Goal: Transaction & Acquisition: Obtain resource

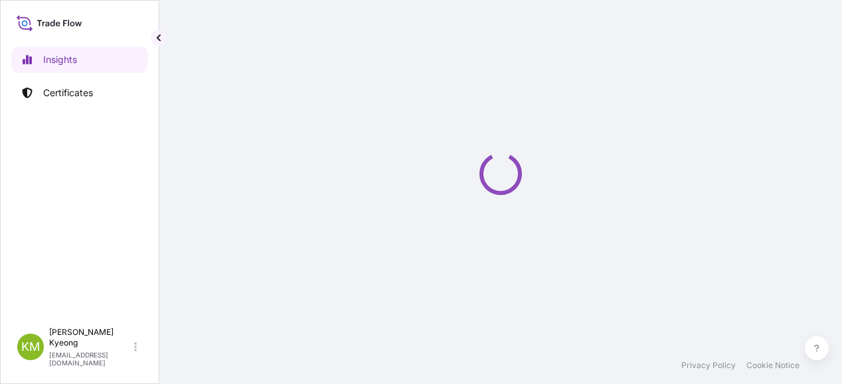
select select "2025"
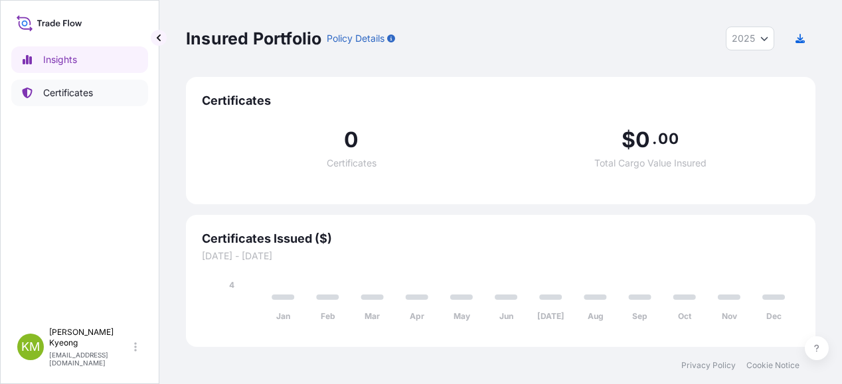
click at [57, 94] on p "Certificates" at bounding box center [68, 92] width 50 height 13
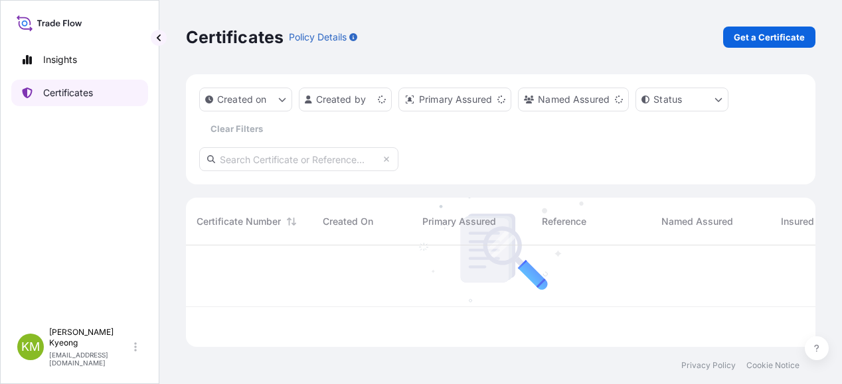
scroll to position [99, 619]
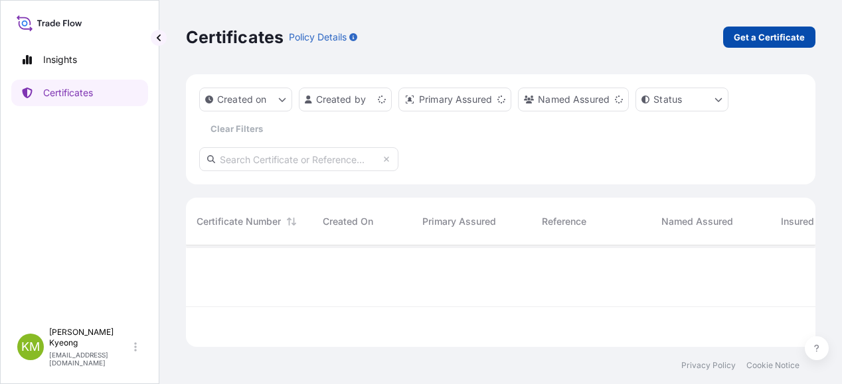
click at [767, 34] on p "Get a Certificate" at bounding box center [768, 37] width 71 height 13
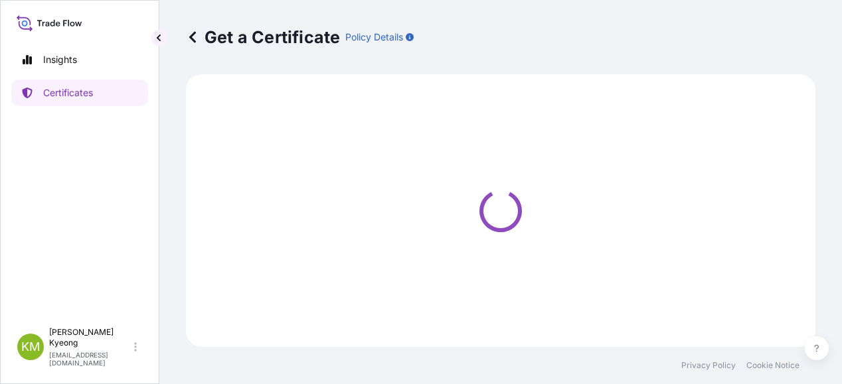
select select "Sea"
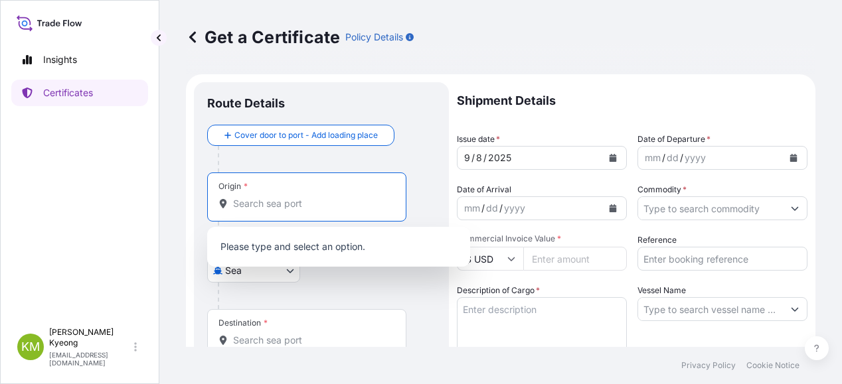
click at [252, 202] on input "Origin *" at bounding box center [311, 203] width 157 height 13
type input "k"
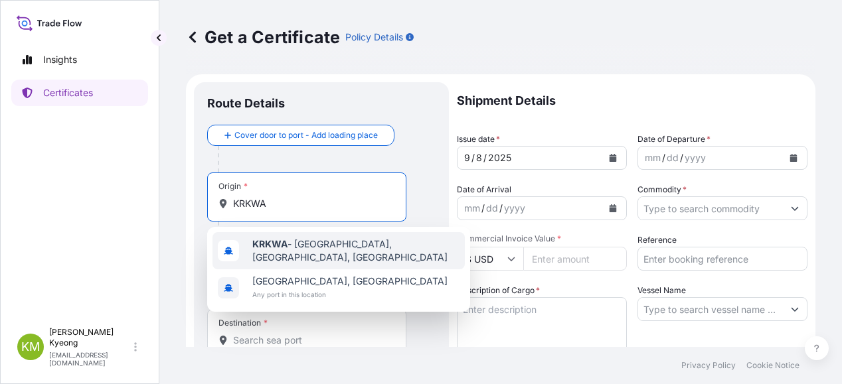
click at [283, 242] on b "KRKWA" at bounding box center [269, 243] width 35 height 11
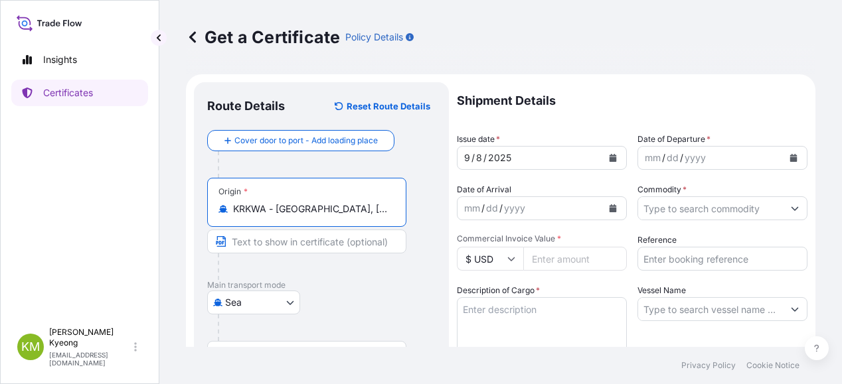
scroll to position [133, 0]
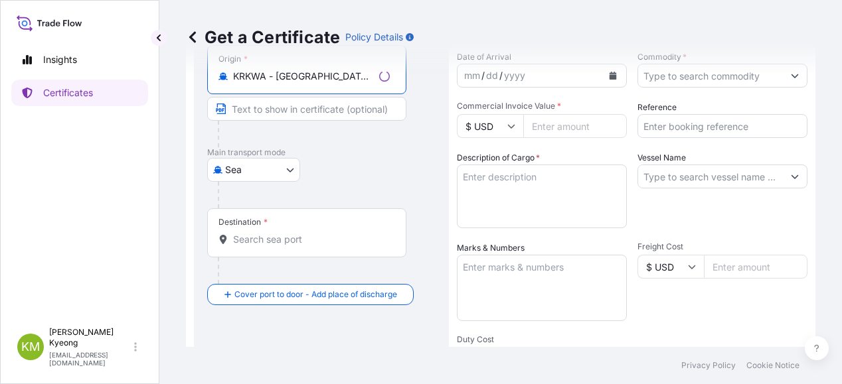
type input "KRKWA - [GEOGRAPHIC_DATA], [GEOGRAPHIC_DATA], [GEOGRAPHIC_DATA]"
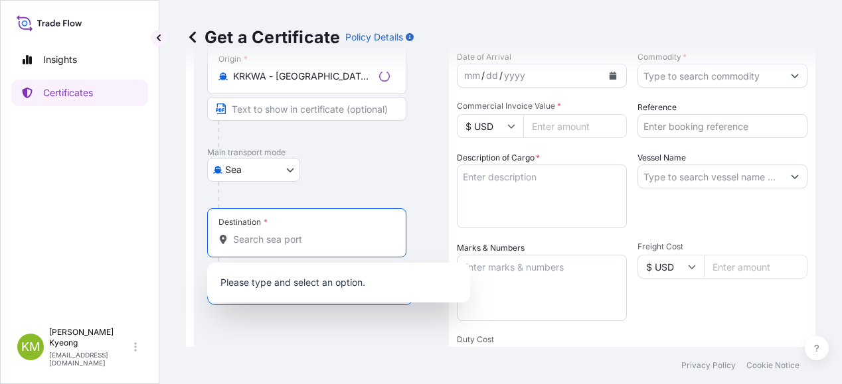
click at [271, 242] on input "Destination *" at bounding box center [311, 239] width 157 height 13
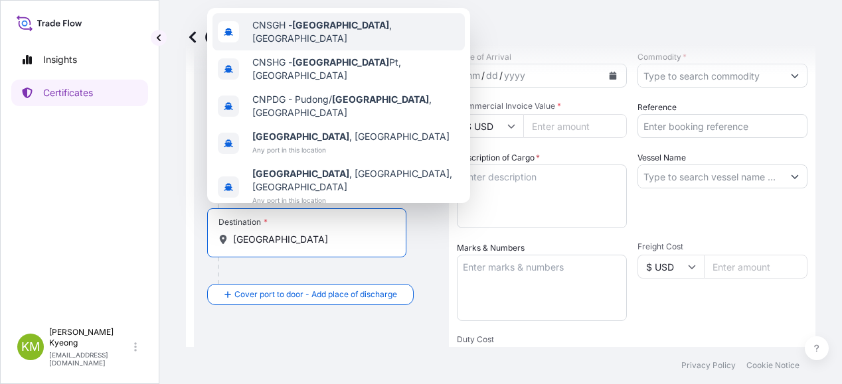
click at [317, 50] on div "CNSGH - Shanghai , China" at bounding box center [338, 31] width 252 height 37
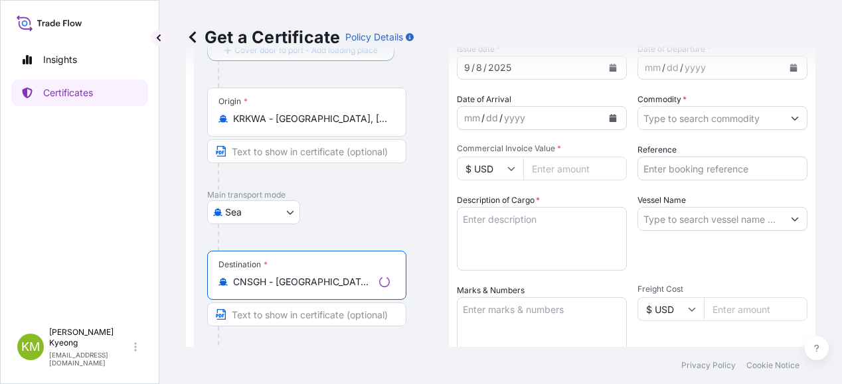
scroll to position [66, 0]
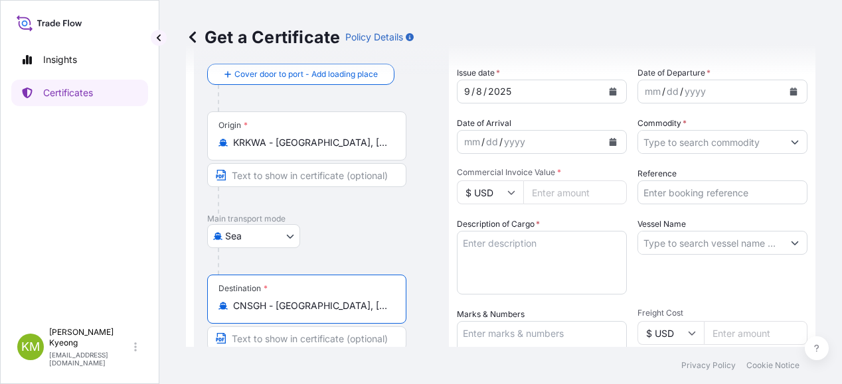
type input "CNSGH - Shanghai, China"
click at [686, 92] on div "yyyy" at bounding box center [695, 92] width 24 height 16
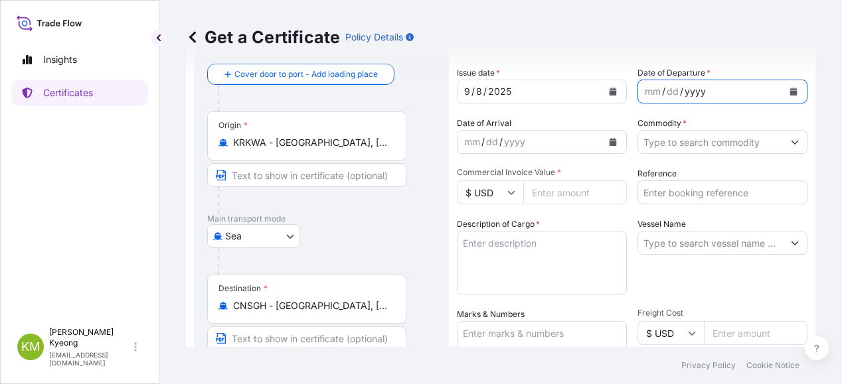
click at [790, 92] on icon "Calendar" at bounding box center [793, 92] width 7 height 8
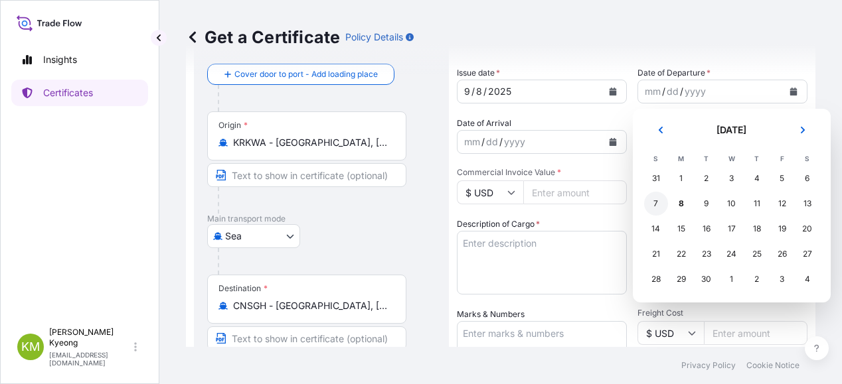
click at [661, 208] on div "7" at bounding box center [656, 204] width 24 height 24
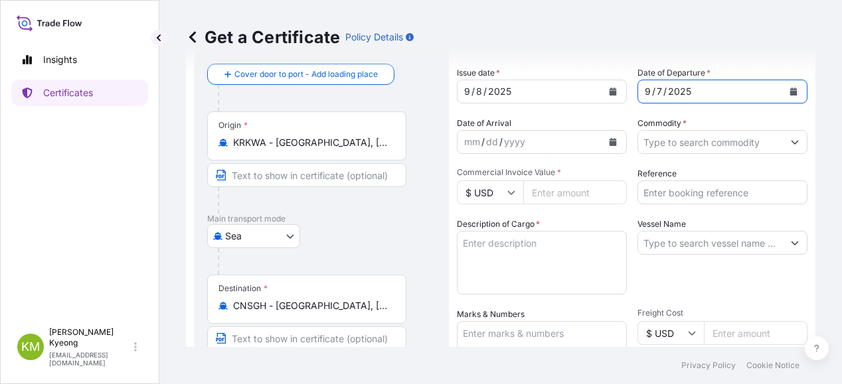
click at [705, 143] on input "Commodity *" at bounding box center [710, 142] width 145 height 24
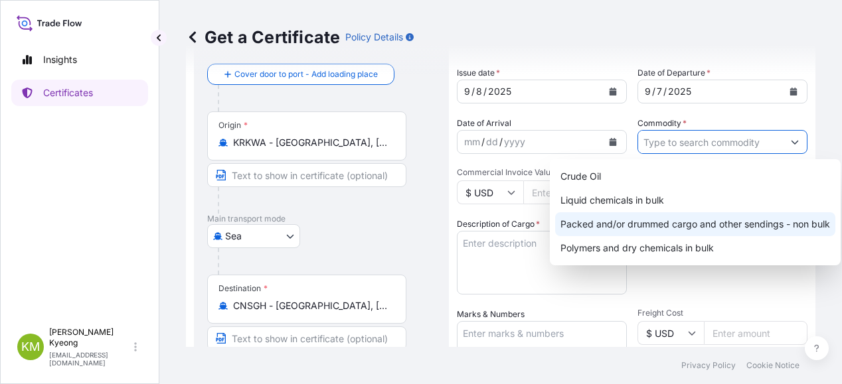
click at [732, 224] on div "Packed and/or drummed cargo and other sendings - non bulk" at bounding box center [695, 224] width 280 height 24
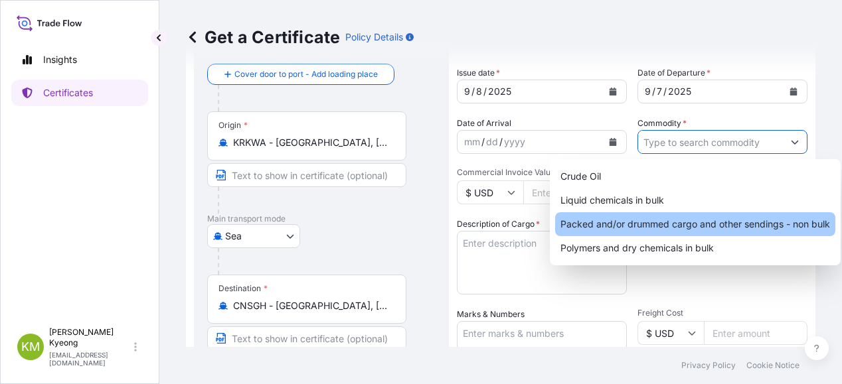
type input "Packed and/or drummed cargo and other sendings - non bulk"
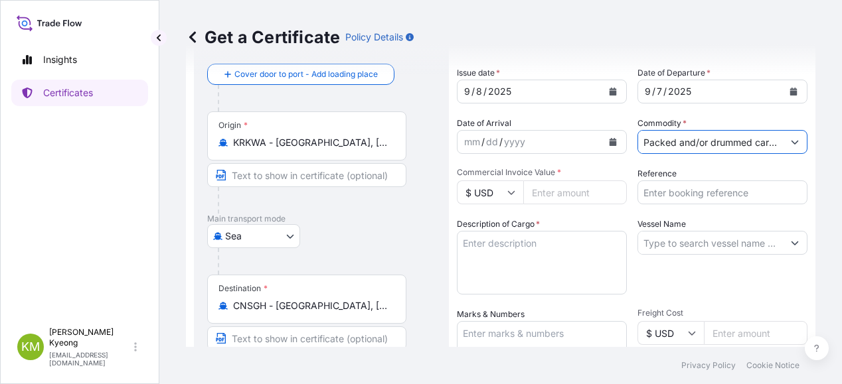
click at [551, 197] on input "Commercial Invoice Value *" at bounding box center [575, 193] width 104 height 24
type input "77976"
click at [679, 190] on input "Reference" at bounding box center [722, 193] width 170 height 24
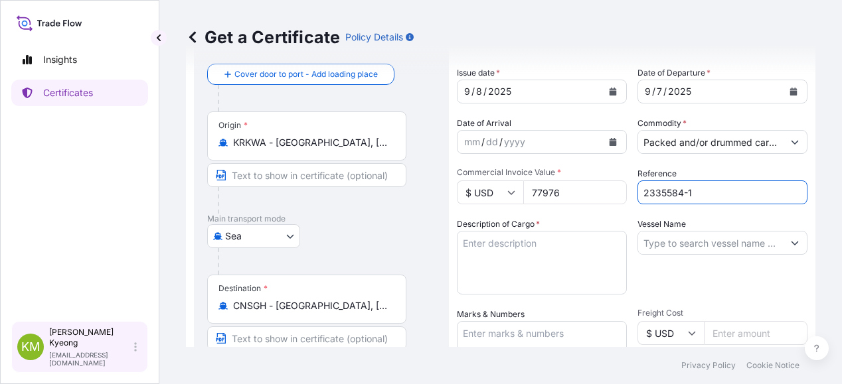
type input "2335584-1"
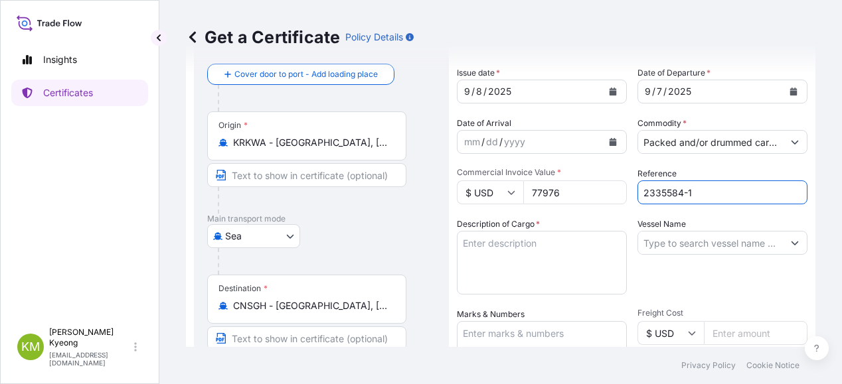
drag, startPoint x: 814, startPoint y: 228, endPoint x: 712, endPoint y: 235, distance: 101.8
click at [814, 228] on div "Get a Certificate Policy Details Route Details Reset Route Details Cover door t…" at bounding box center [500, 173] width 682 height 347
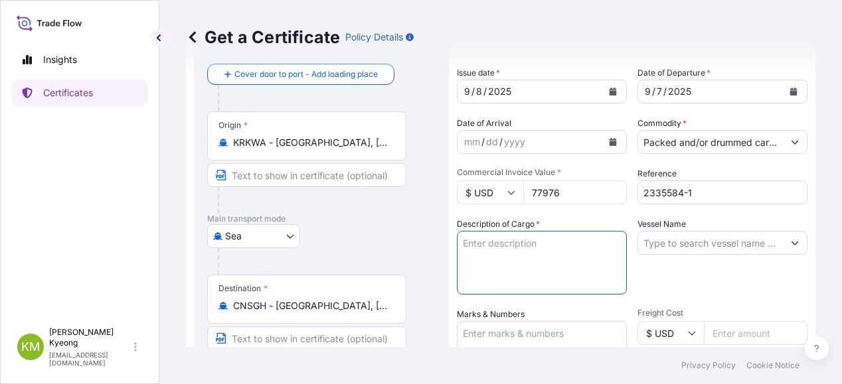
click at [478, 253] on textarea "Description of Cargo *" at bounding box center [542, 263] width 170 height 64
paste textarea "POLYPROPYLENE HP461Y QUANTITY: 72MT"
type textarea "POLYPROPYLENE HP461Y QUANTITY: 72MT"
click at [680, 243] on input "Vessel Name" at bounding box center [710, 243] width 145 height 24
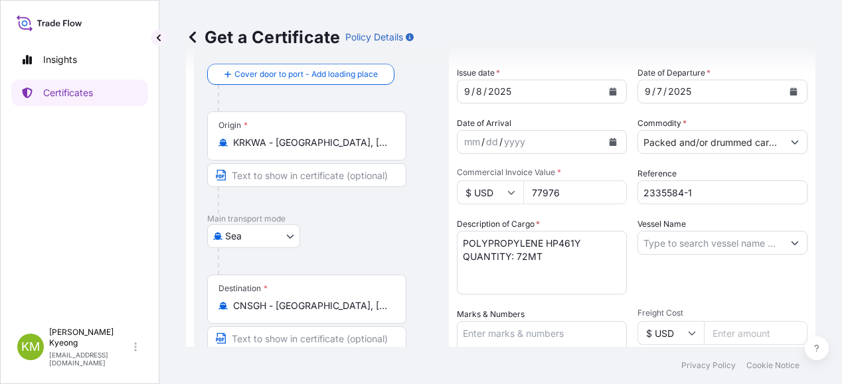
click at [788, 273] on div "Vessel Name" at bounding box center [722, 256] width 170 height 77
click at [721, 242] on input "Vessel Name" at bounding box center [710, 243] width 145 height 24
paste input "STAR RANGER /2510W"
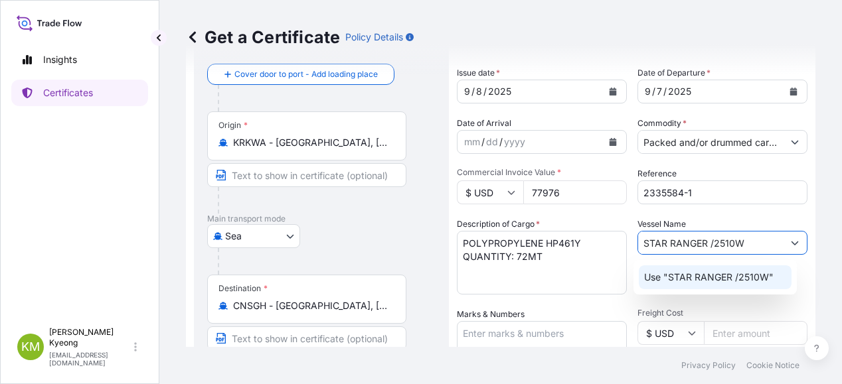
click at [688, 277] on p "Use "STAR RANGER /2510W"" at bounding box center [708, 277] width 129 height 13
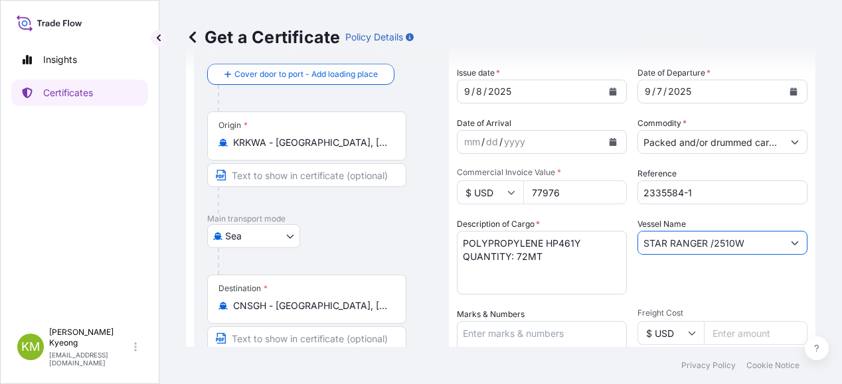
scroll to position [199, 0]
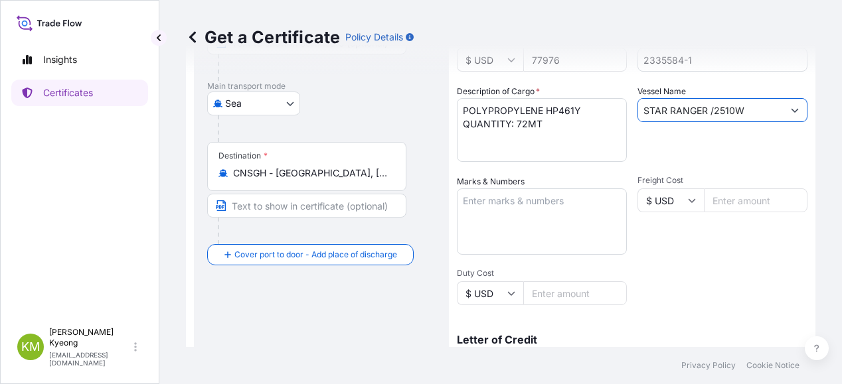
type input "STAR RANGER /2510W"
click at [532, 228] on textarea "Marks & Numbers" at bounding box center [542, 221] width 170 height 66
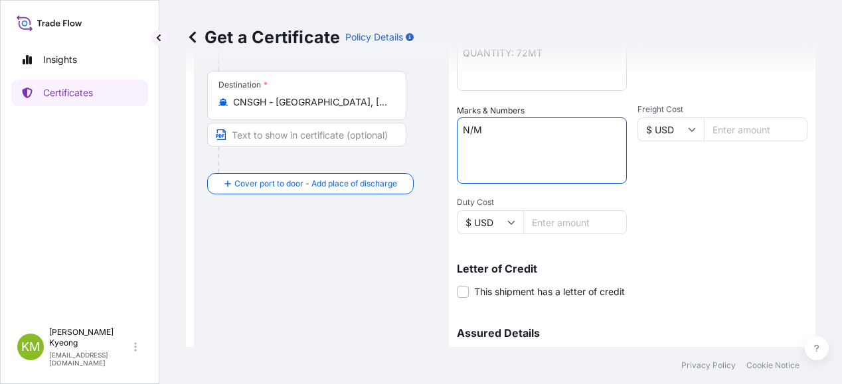
scroll to position [398, 0]
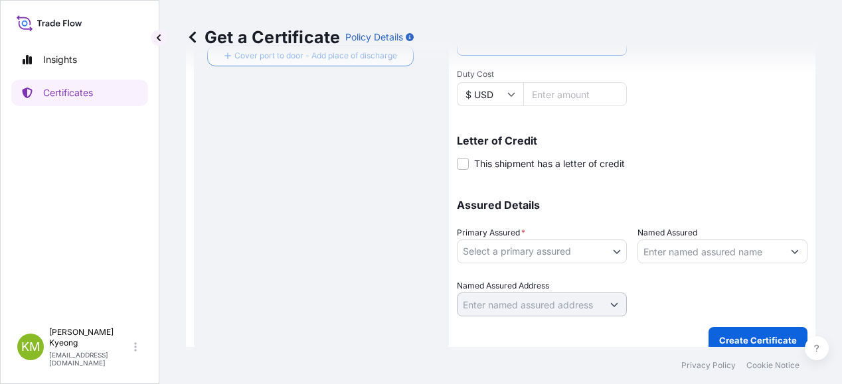
type textarea "N/M"
click at [514, 251] on body "0 options available. 1 option available. Insights Certificates KM Kim Min Kyeon…" at bounding box center [421, 192] width 842 height 384
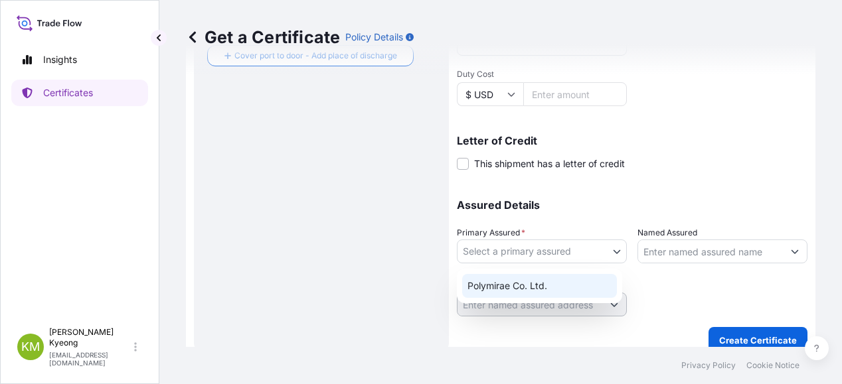
click at [525, 286] on div "Polymirae Co. Ltd." at bounding box center [539, 286] width 155 height 24
select select "32021"
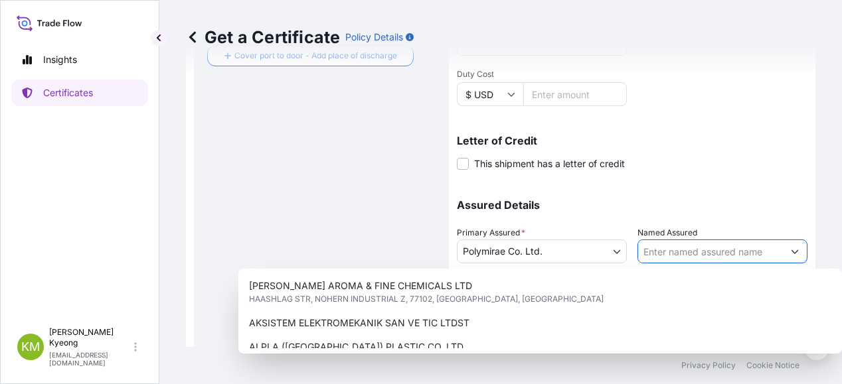
click at [686, 250] on input "Named Assured" at bounding box center [710, 252] width 145 height 24
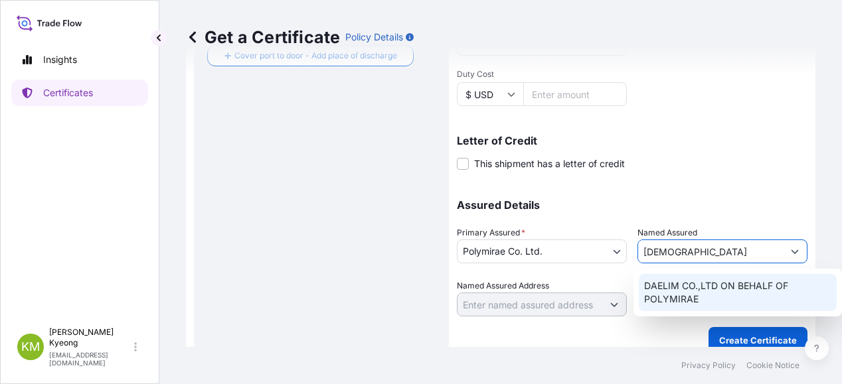
click at [689, 283] on span "DAELIM CO.,LTD ON BEHALF OF POLYMIRAE" at bounding box center [738, 292] width 188 height 27
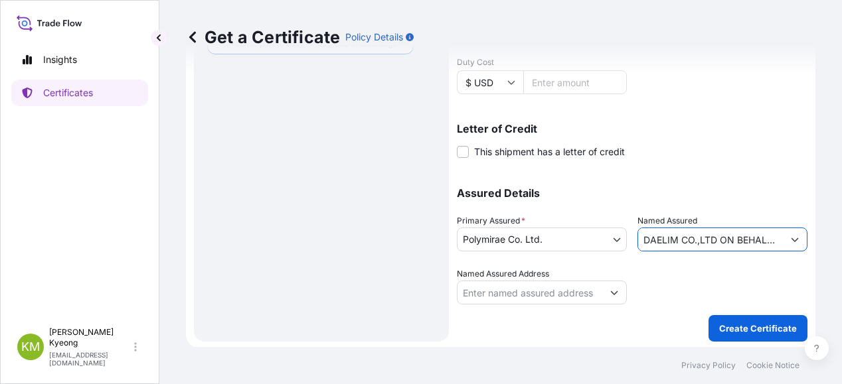
scroll to position [413, 0]
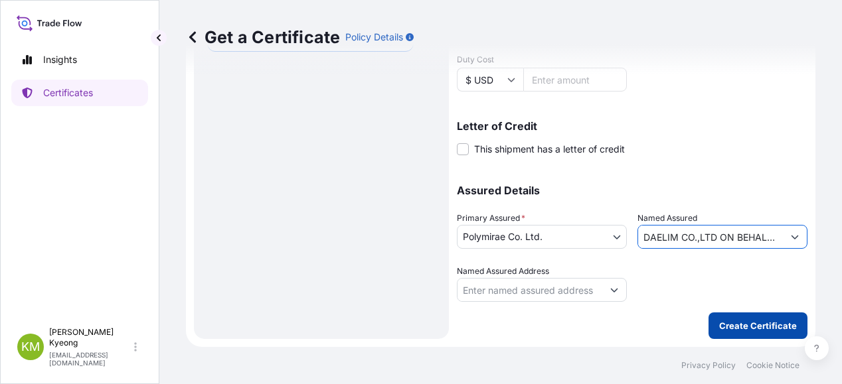
type input "DAELIM CO.,LTD ON BEHALF OF POLYMIRAE"
click at [757, 322] on p "Create Certificate" at bounding box center [758, 325] width 78 height 13
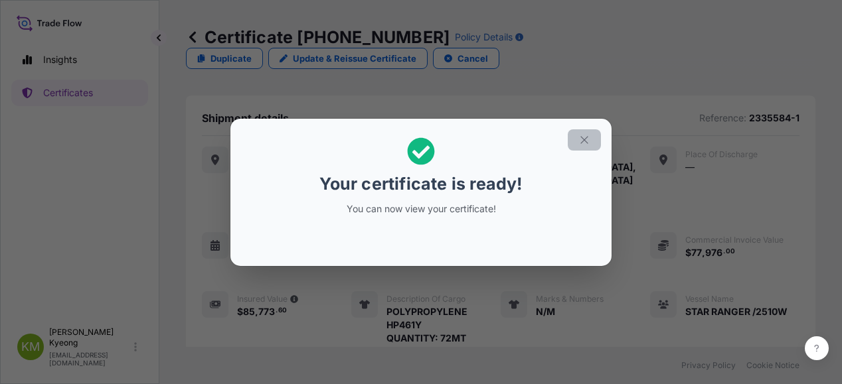
click at [582, 139] on icon "button" at bounding box center [584, 140] width 12 height 12
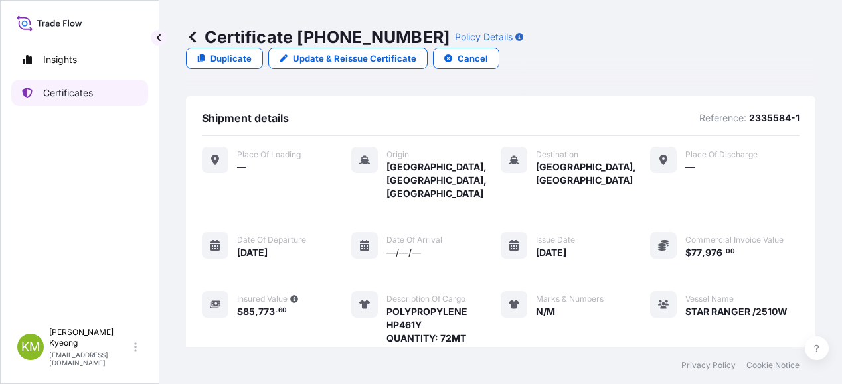
click at [56, 93] on p "Certificates" at bounding box center [68, 92] width 50 height 13
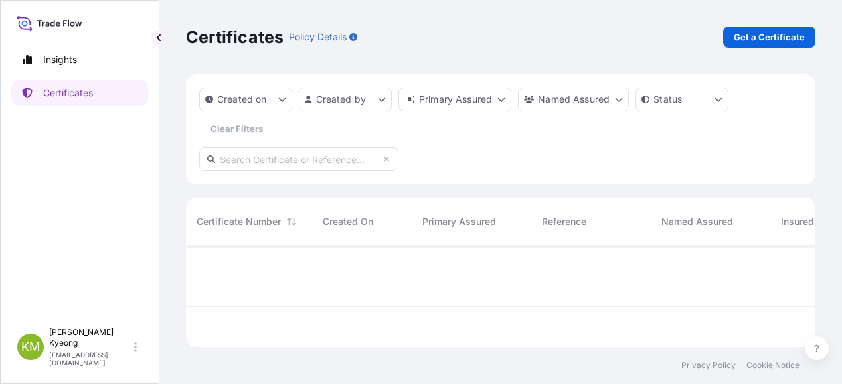
scroll to position [99, 619]
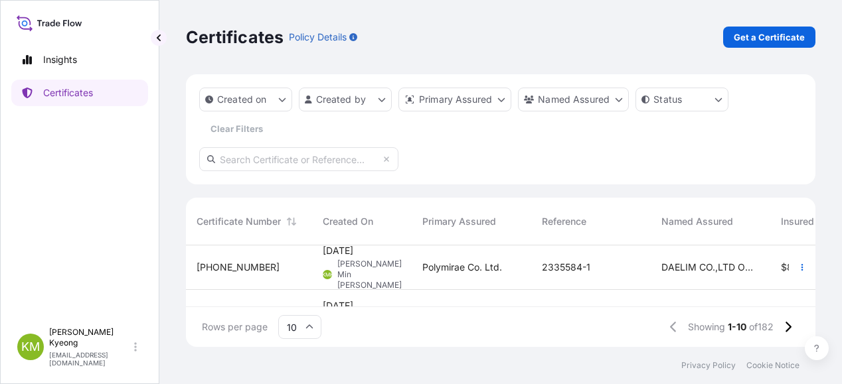
click at [264, 272] on div "32021-183-1" at bounding box center [248, 267] width 105 height 13
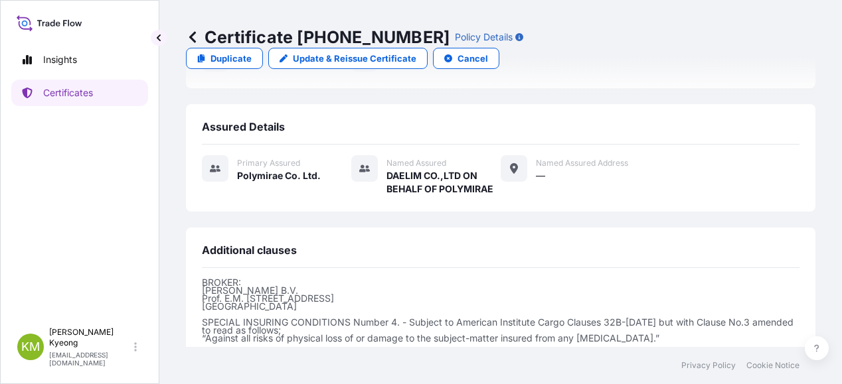
scroll to position [449, 0]
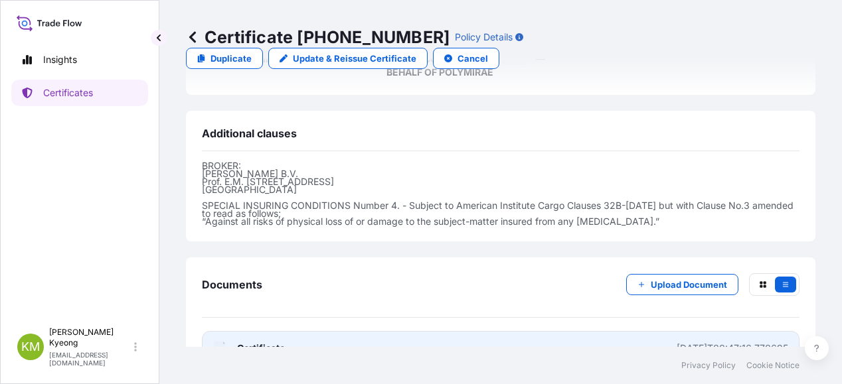
click at [283, 342] on span "Certificate" at bounding box center [261, 348] width 48 height 13
